Goal: Communication & Community: Answer question/provide support

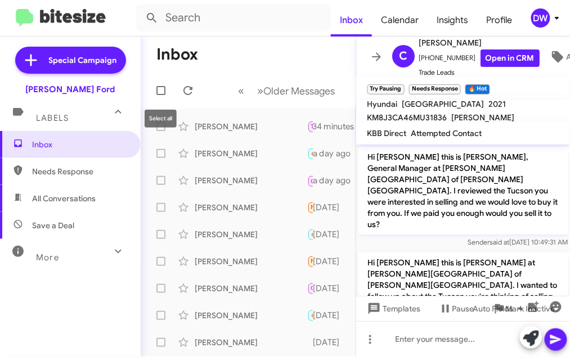
scroll to position [764, 0]
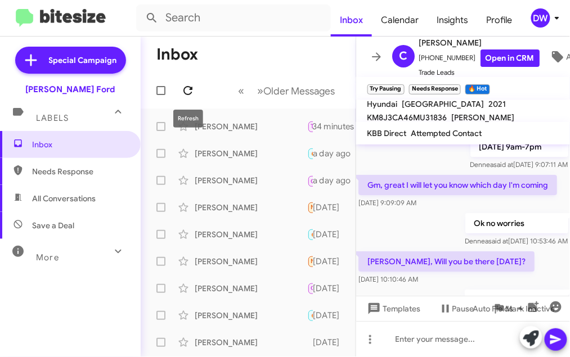
click at [188, 95] on icon at bounding box center [187, 90] width 9 height 9
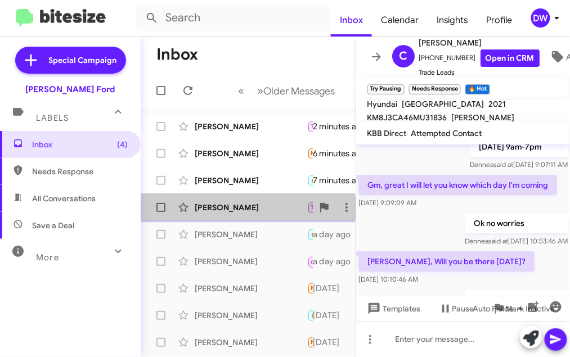
click at [239, 209] on div "[PERSON_NAME]" at bounding box center [251, 207] width 113 height 11
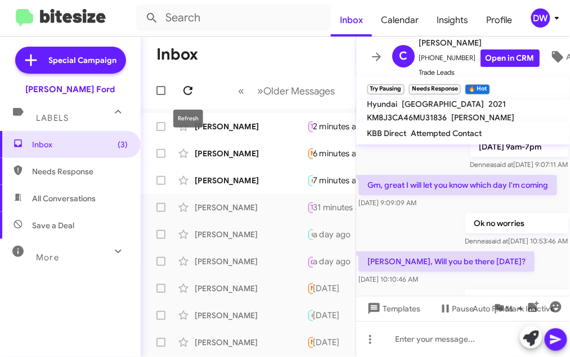
click at [191, 91] on icon at bounding box center [188, 91] width 14 height 14
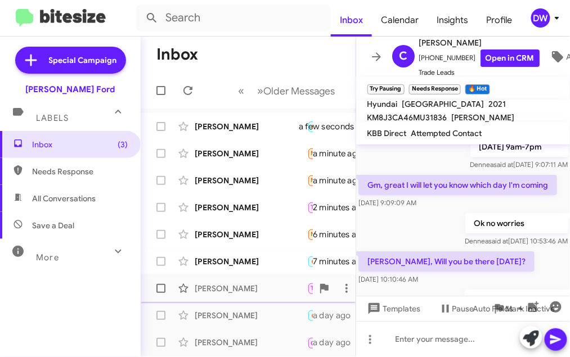
click at [241, 293] on div "[PERSON_NAME]" at bounding box center [251, 288] width 113 height 11
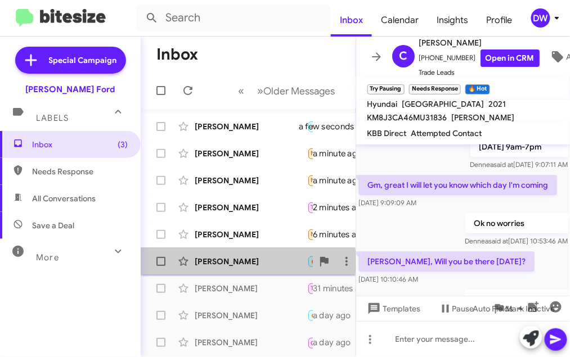
click at [237, 262] on div "[PERSON_NAME]" at bounding box center [251, 261] width 113 height 11
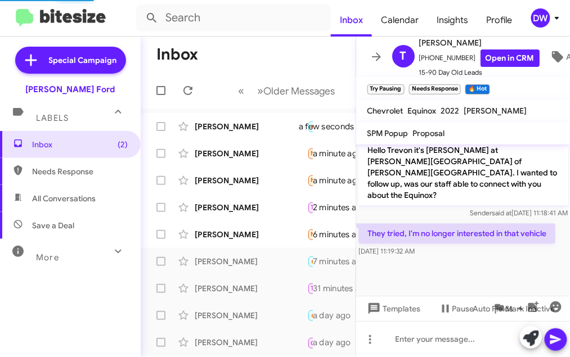
scroll to position [585, 0]
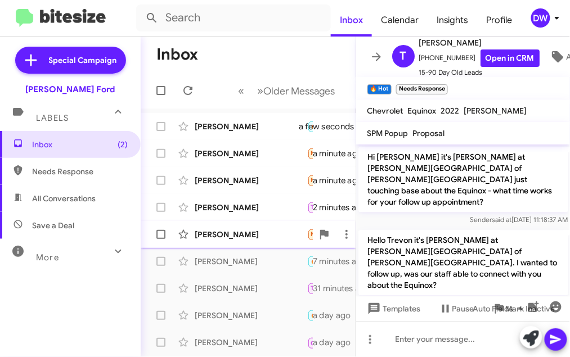
click at [208, 237] on div "[PERSON_NAME]" at bounding box center [251, 234] width 113 height 11
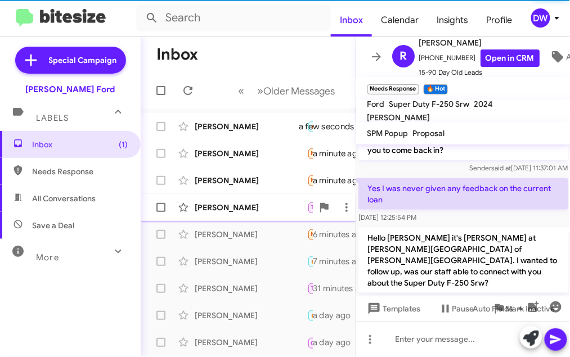
click at [234, 210] on div "[PERSON_NAME]" at bounding box center [251, 207] width 113 height 11
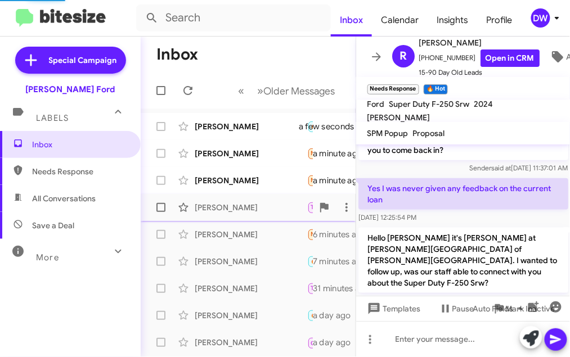
scroll to position [394, 0]
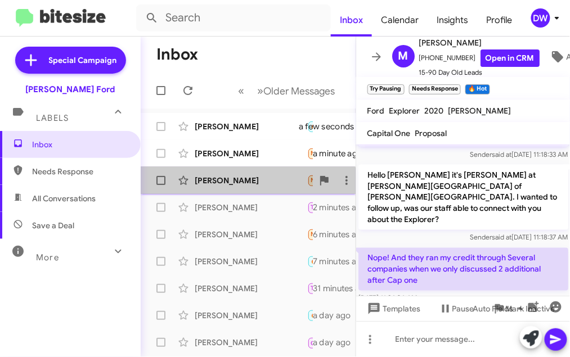
click at [228, 188] on div "[PERSON_NAME] Needs Response Yes a minute ago" at bounding box center [248, 180] width 197 height 23
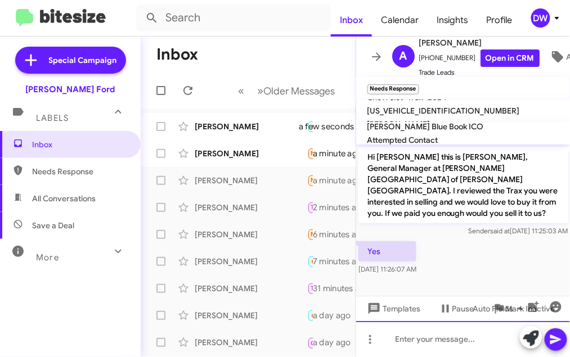
click at [417, 334] on div at bounding box center [463, 339] width 214 height 36
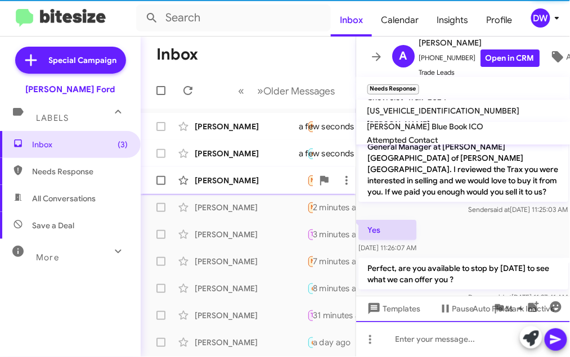
scroll to position [28, 0]
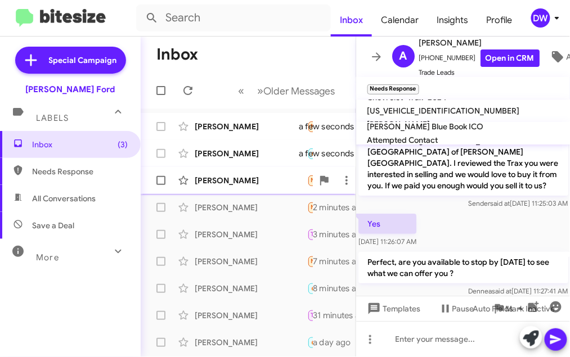
click at [256, 191] on div "[PERSON_NAME] Needs Response I was only interested in the one. Unless you sold …" at bounding box center [248, 180] width 197 height 23
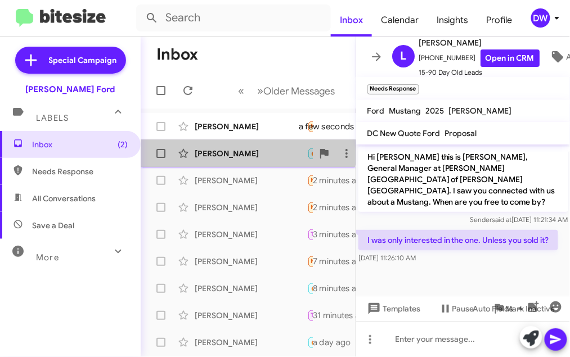
click at [244, 146] on div "[PERSON_NAME] 🔥 Hot Needs Response Hello, Could I get a $Price Check Please$ on…" at bounding box center [248, 153] width 197 height 23
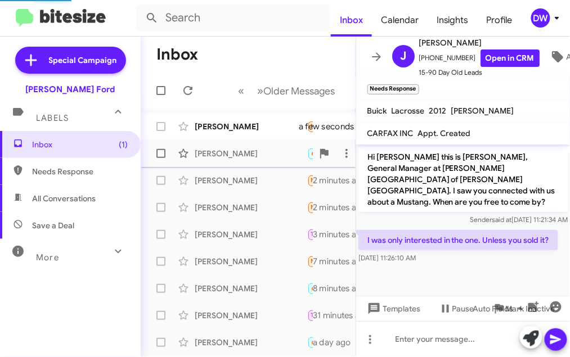
scroll to position [1255, 0]
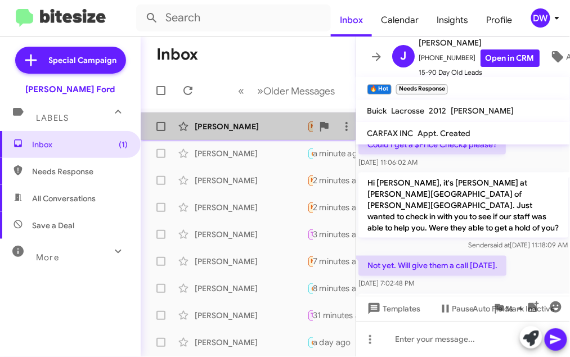
click at [274, 131] on div "[PERSON_NAME]" at bounding box center [251, 126] width 113 height 11
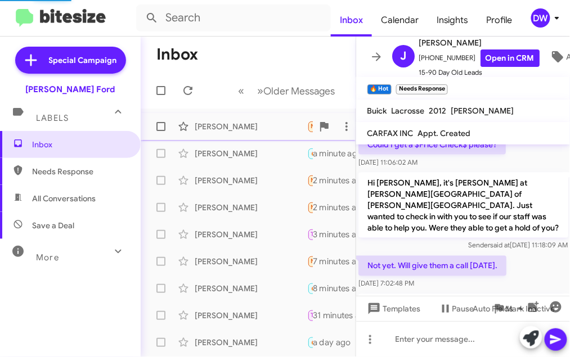
scroll to position [622, 0]
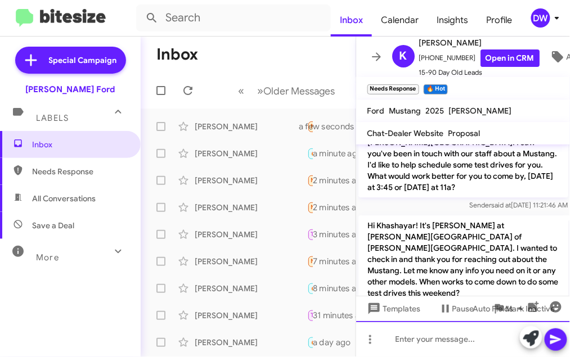
click at [410, 340] on div at bounding box center [463, 339] width 214 height 36
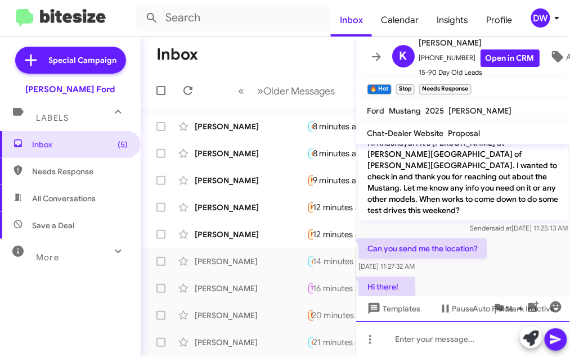
scroll to position [951, 0]
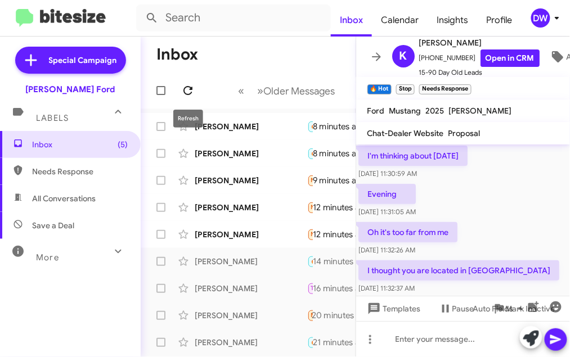
click at [185, 91] on icon at bounding box center [188, 91] width 14 height 14
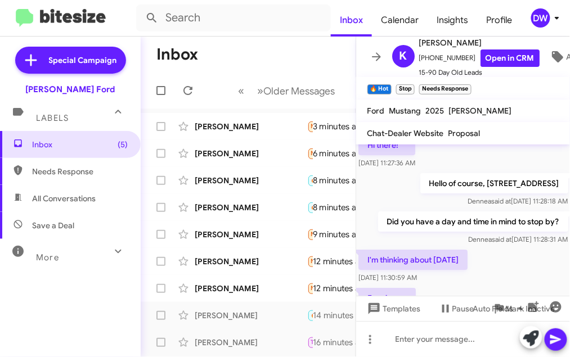
scroll to position [925, 0]
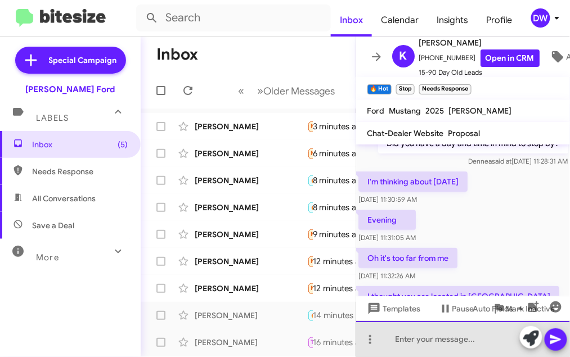
click at [395, 339] on div at bounding box center [463, 339] width 214 height 36
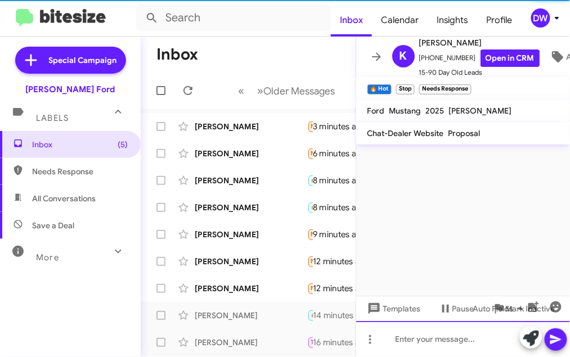
scroll to position [0, 0]
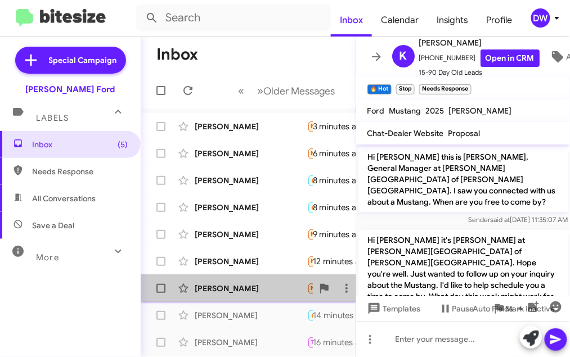
click at [255, 287] on div "[PERSON_NAME]" at bounding box center [251, 288] width 113 height 11
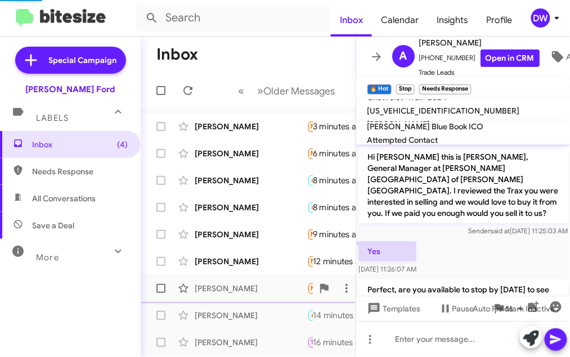
scroll to position [68, 0]
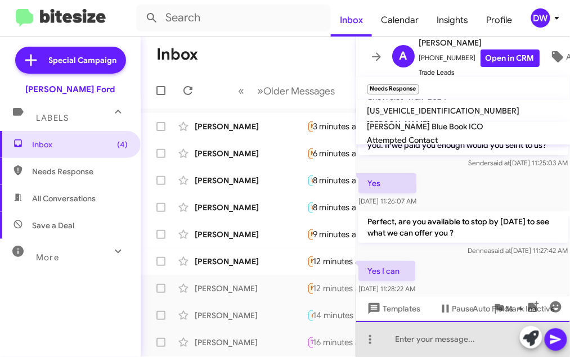
click at [409, 334] on div at bounding box center [463, 339] width 214 height 36
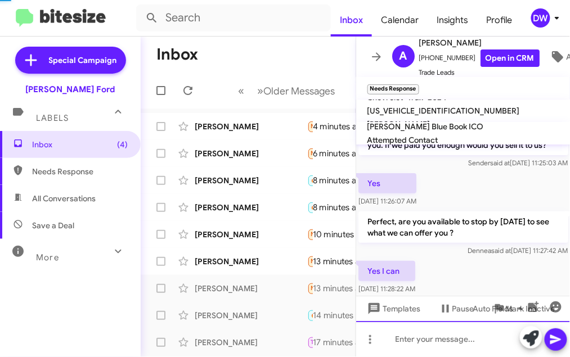
scroll to position [0, 0]
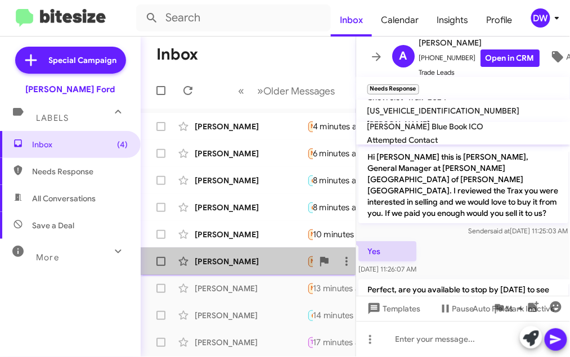
click at [226, 258] on div "[PERSON_NAME]" at bounding box center [251, 261] width 113 height 11
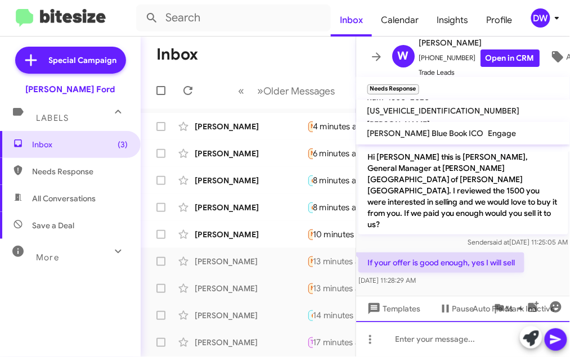
click at [404, 335] on div at bounding box center [463, 339] width 214 height 36
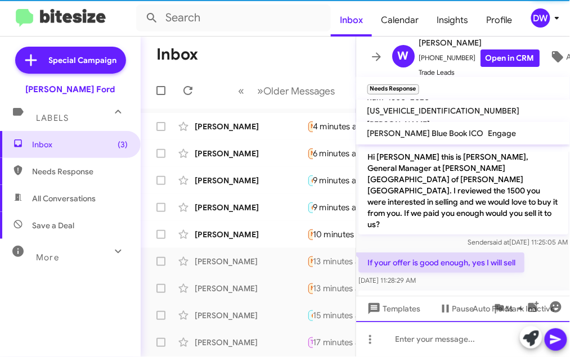
scroll to position [28, 0]
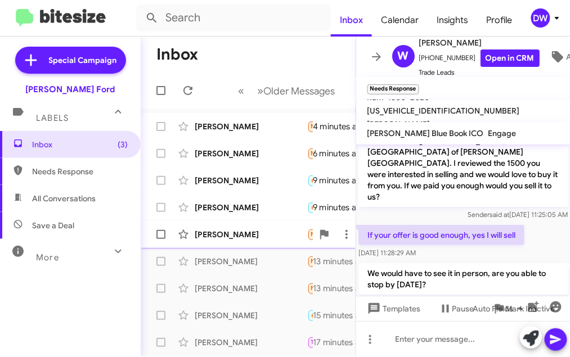
click at [257, 240] on div "[PERSON_NAME]" at bounding box center [251, 234] width 113 height 11
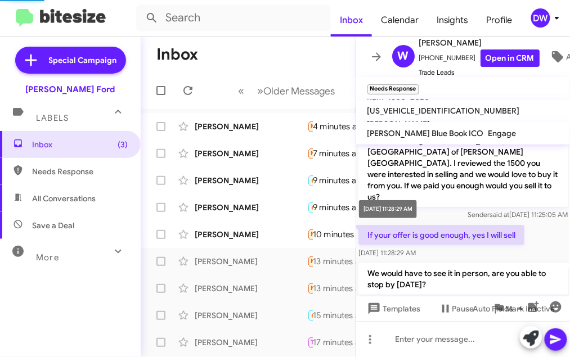
scroll to position [5, 0]
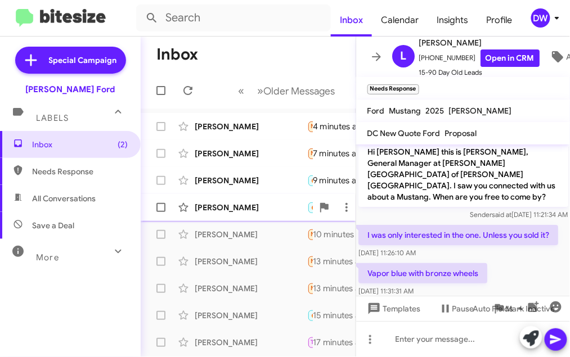
click at [289, 208] on div "[PERSON_NAME]" at bounding box center [251, 207] width 113 height 11
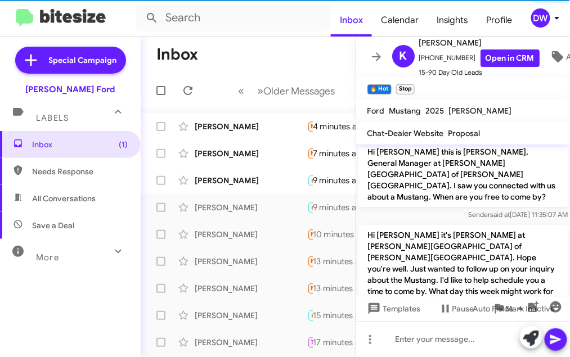
scroll to position [1004, 0]
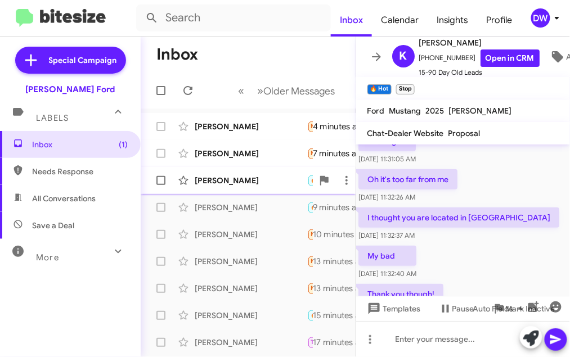
click at [257, 186] on div "[PERSON_NAME]" at bounding box center [251, 180] width 113 height 11
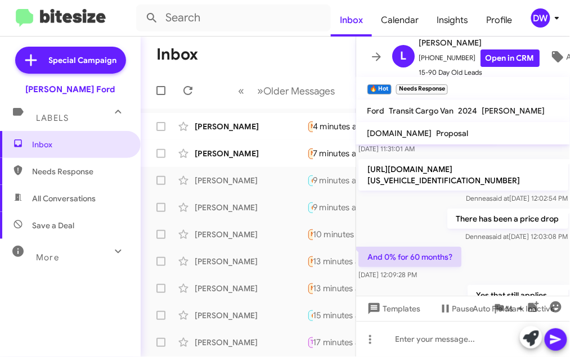
scroll to position [1254, 0]
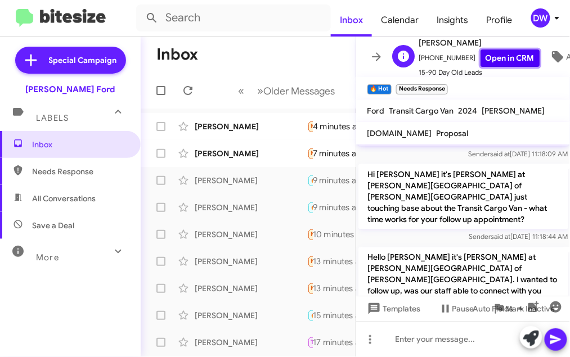
click at [502, 60] on link "Open in CRM" at bounding box center [509, 58] width 59 height 17
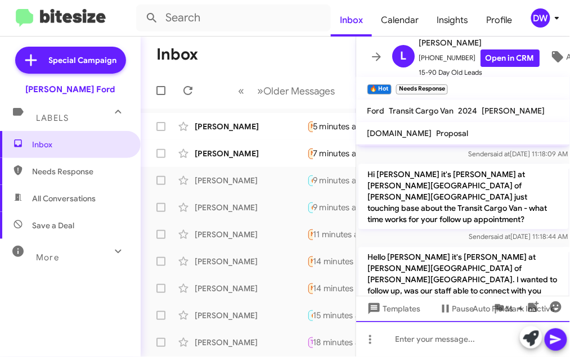
click at [417, 339] on div at bounding box center [463, 339] width 214 height 36
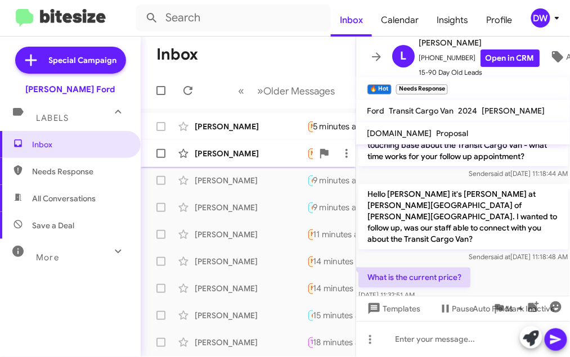
click at [203, 157] on div "[PERSON_NAME]" at bounding box center [251, 153] width 113 height 11
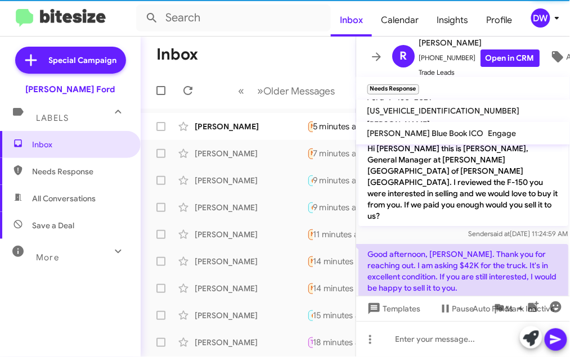
scroll to position [9, 0]
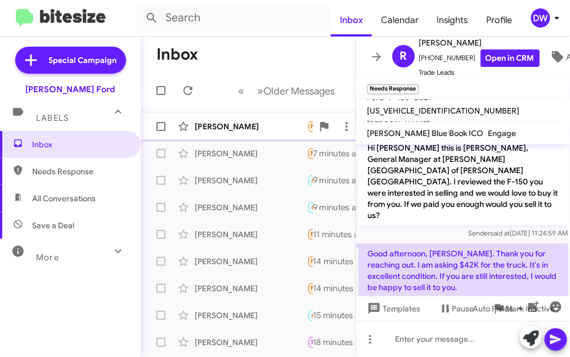
click at [253, 123] on div "[PERSON_NAME]" at bounding box center [251, 126] width 113 height 11
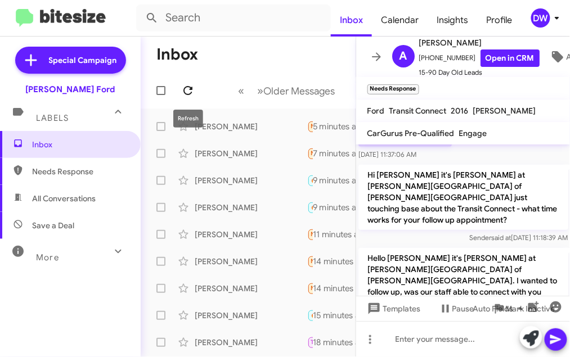
click at [185, 91] on icon at bounding box center [188, 91] width 14 height 14
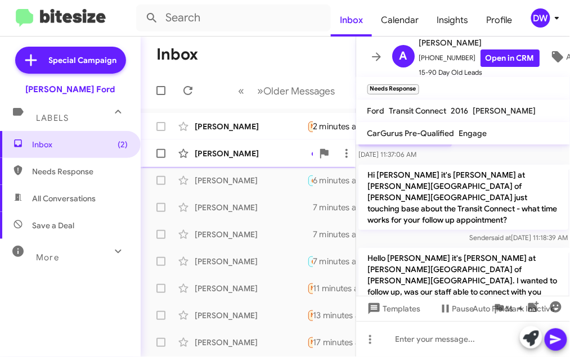
click at [229, 145] on div "[PERSON_NAME] Ok 5 minutes ago" at bounding box center [248, 153] width 197 height 23
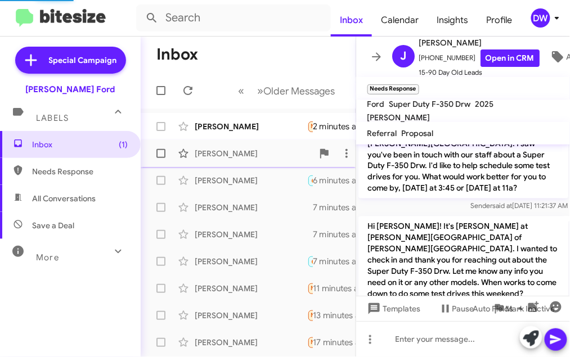
scroll to position [410, 0]
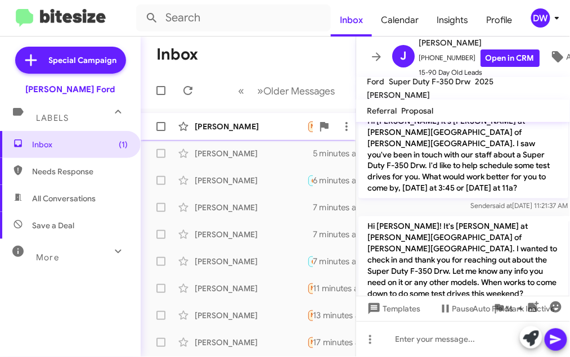
click at [235, 131] on div "[PERSON_NAME]" at bounding box center [251, 126] width 113 height 11
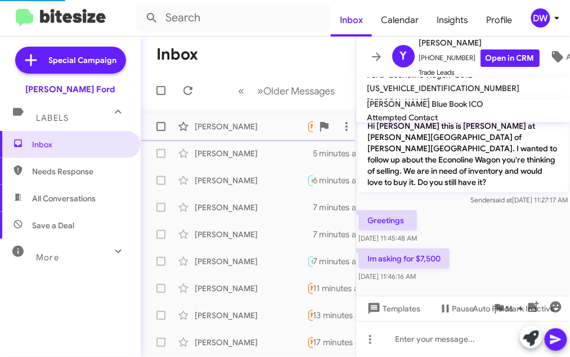
scroll to position [68, 0]
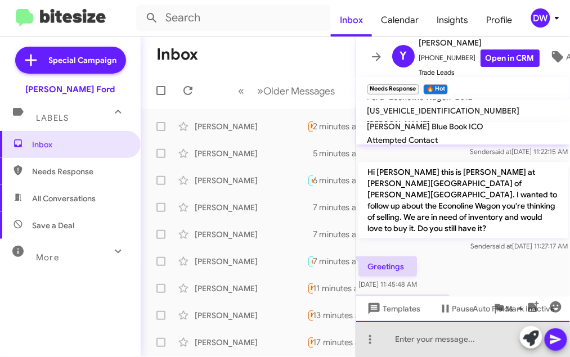
click at [401, 341] on div at bounding box center [463, 339] width 214 height 36
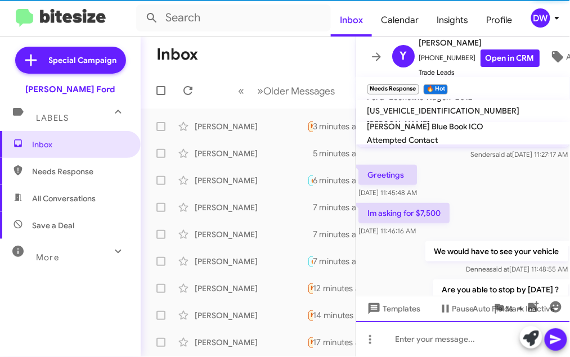
scroll to position [173, 0]
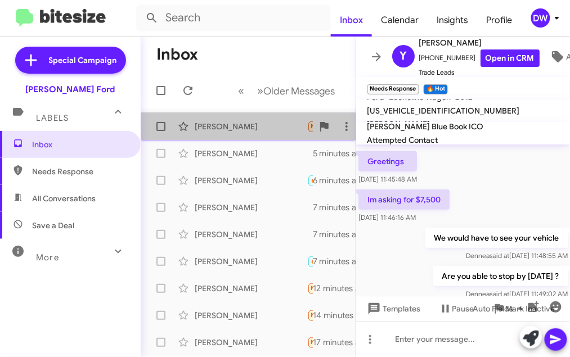
click at [233, 133] on div "[PERSON_NAME] Needs Response 🔥 Hot Im asking for $7,500 3 minutes ago" at bounding box center [248, 126] width 197 height 23
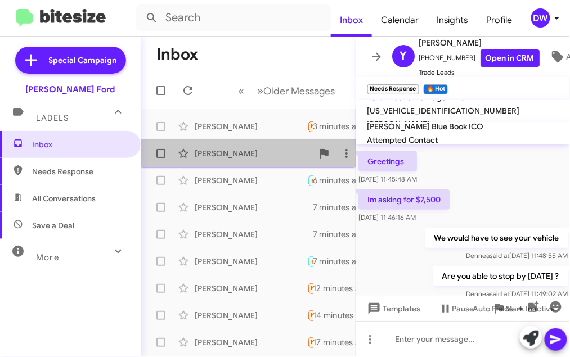
click at [232, 147] on div "[PERSON_NAME] Ok 5 minutes ago" at bounding box center [248, 153] width 197 height 23
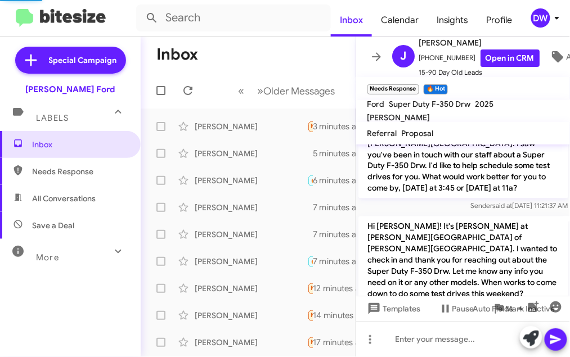
scroll to position [410, 0]
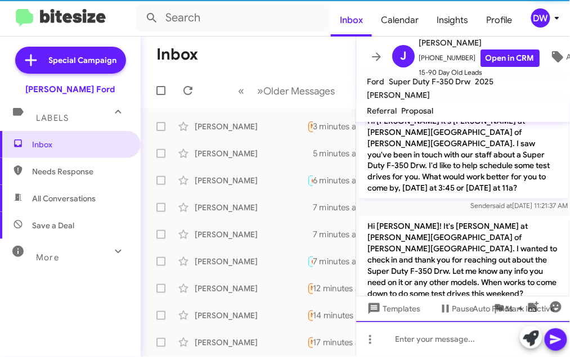
click at [404, 338] on div at bounding box center [463, 339] width 214 height 36
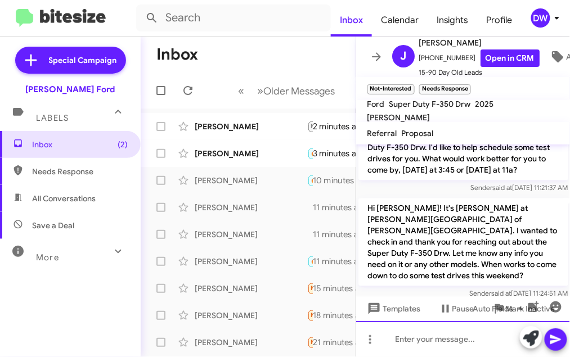
scroll to position [672, 0]
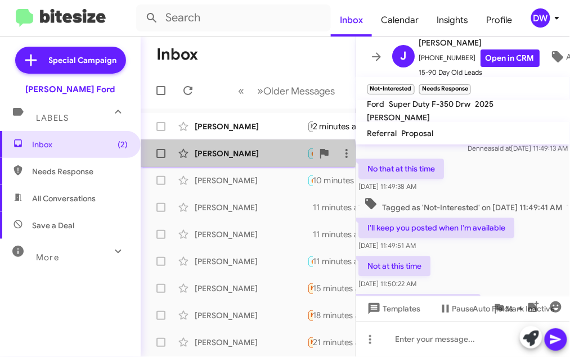
click at [227, 155] on div "[PERSON_NAME]" at bounding box center [251, 153] width 113 height 11
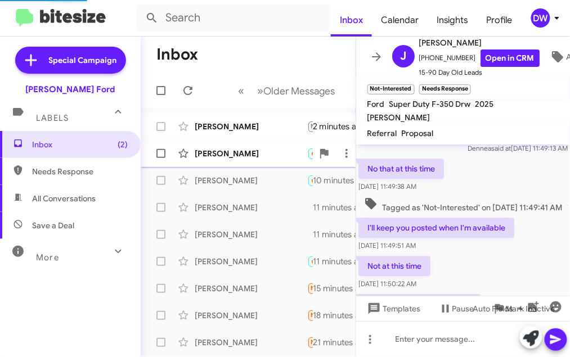
scroll to position [225, 0]
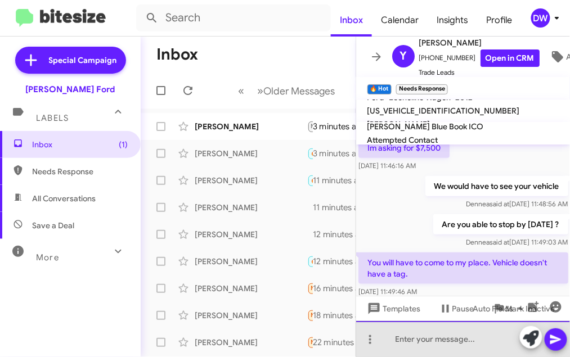
click at [451, 345] on div at bounding box center [463, 339] width 214 height 36
click at [412, 334] on div "U" at bounding box center [463, 339] width 214 height 36
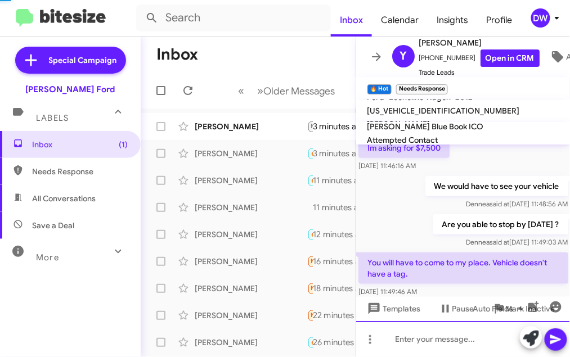
scroll to position [0, 0]
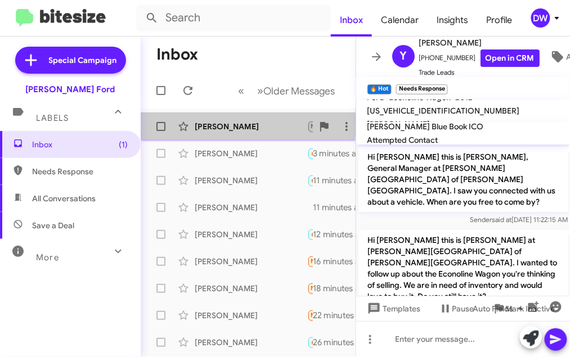
click at [219, 125] on div "[PERSON_NAME]" at bounding box center [251, 126] width 113 height 11
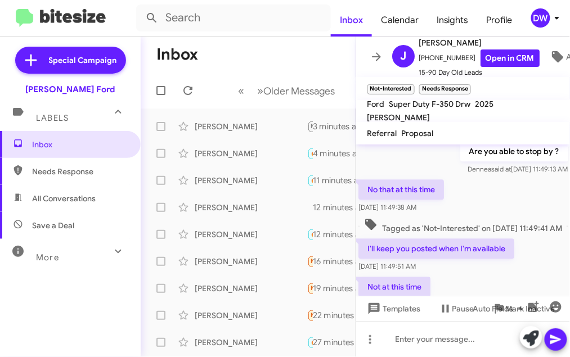
scroll to position [672, 0]
